Goal: Find specific page/section: Find specific page/section

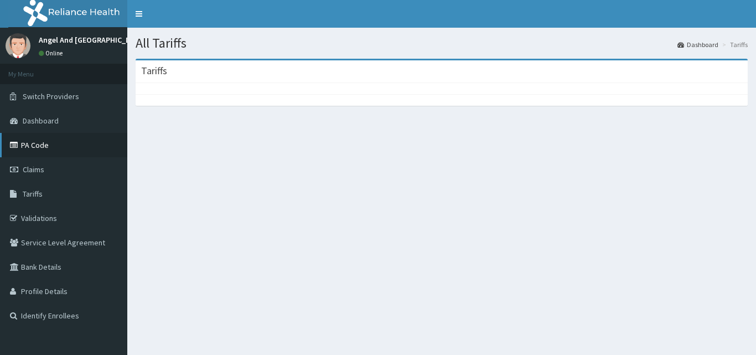
click at [28, 146] on link "PA Code" at bounding box center [63, 145] width 127 height 24
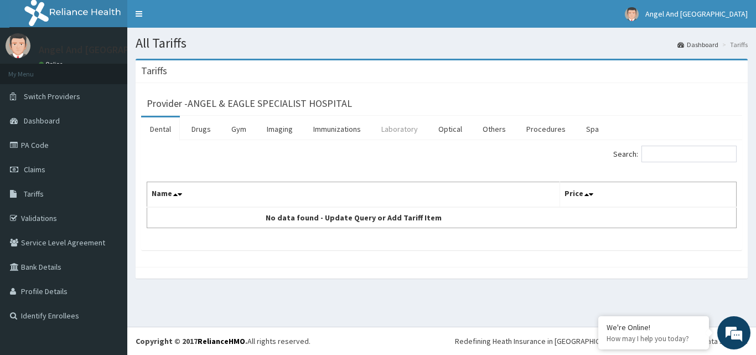
click at [406, 128] on link "Laboratory" at bounding box center [399, 128] width 54 height 23
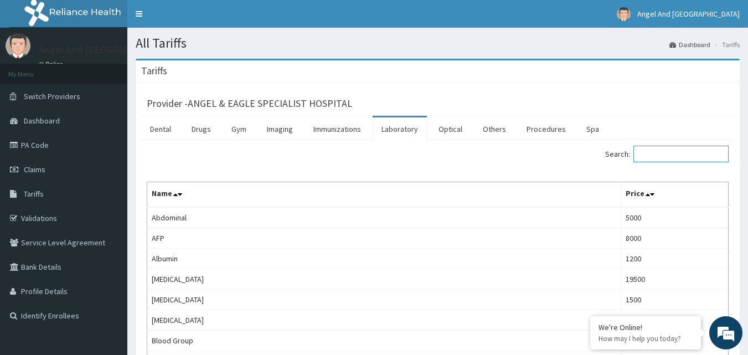
click at [665, 155] on input "Search:" at bounding box center [680, 154] width 95 height 17
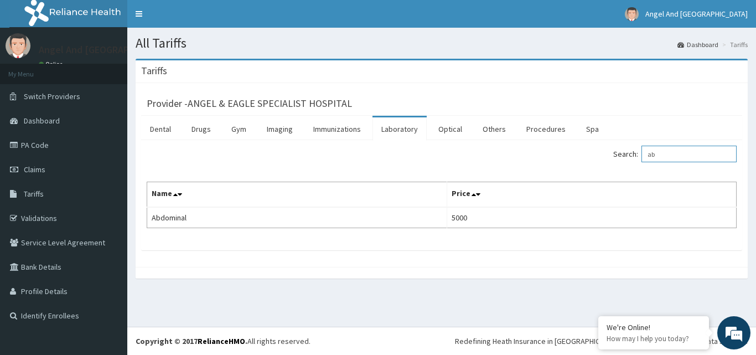
type input "a"
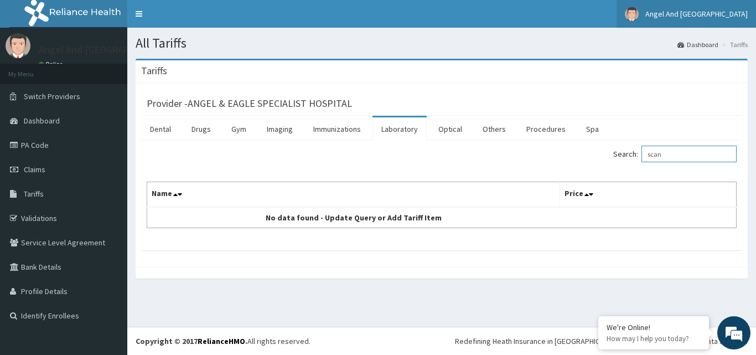
type input "scan"
